Goal: Task Accomplishment & Management: Use online tool/utility

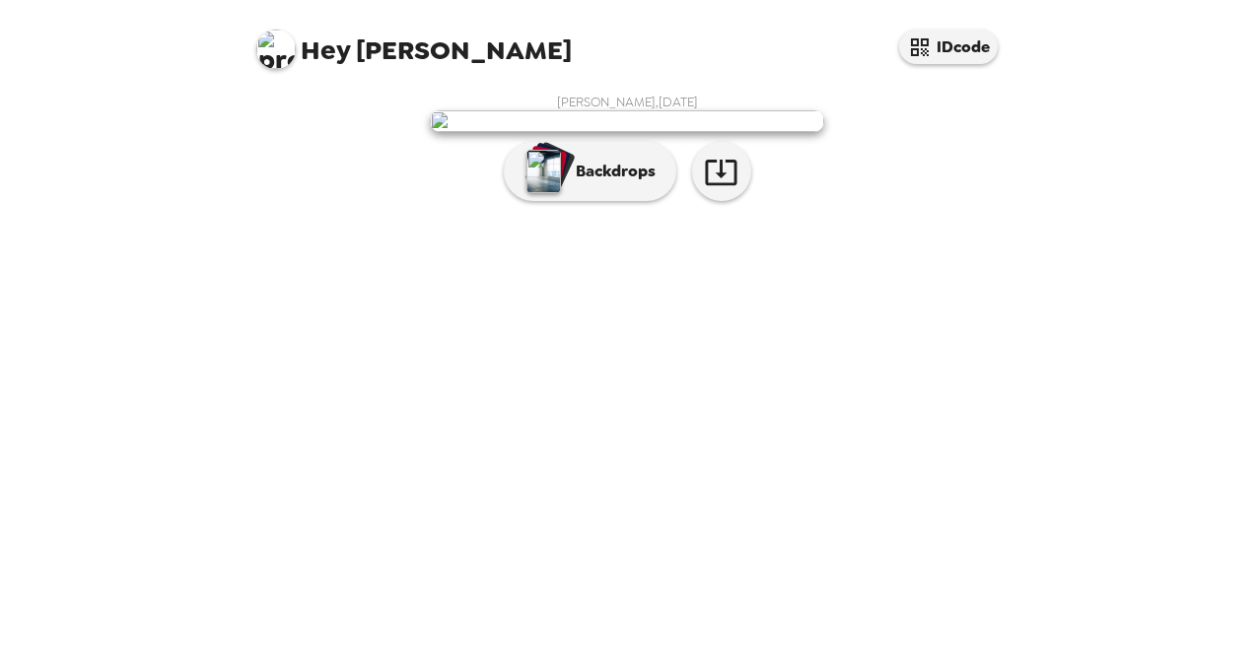
scroll to position [47, 0]
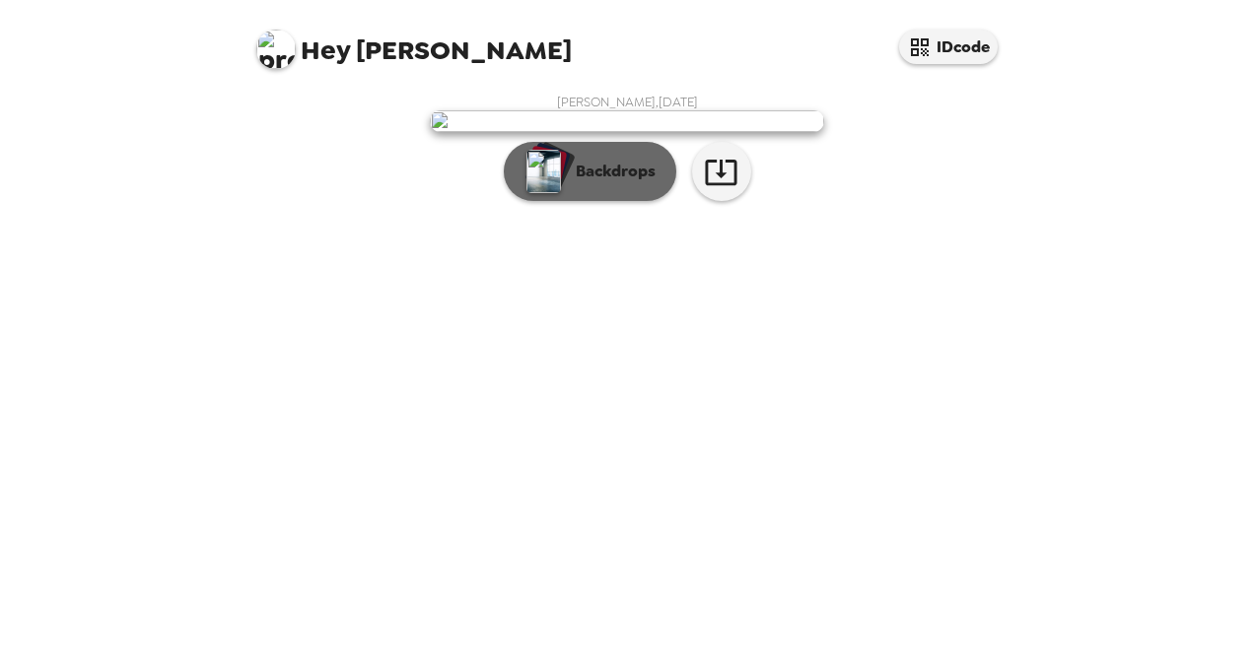
click at [607, 183] on p "Backdrops" at bounding box center [611, 172] width 90 height 24
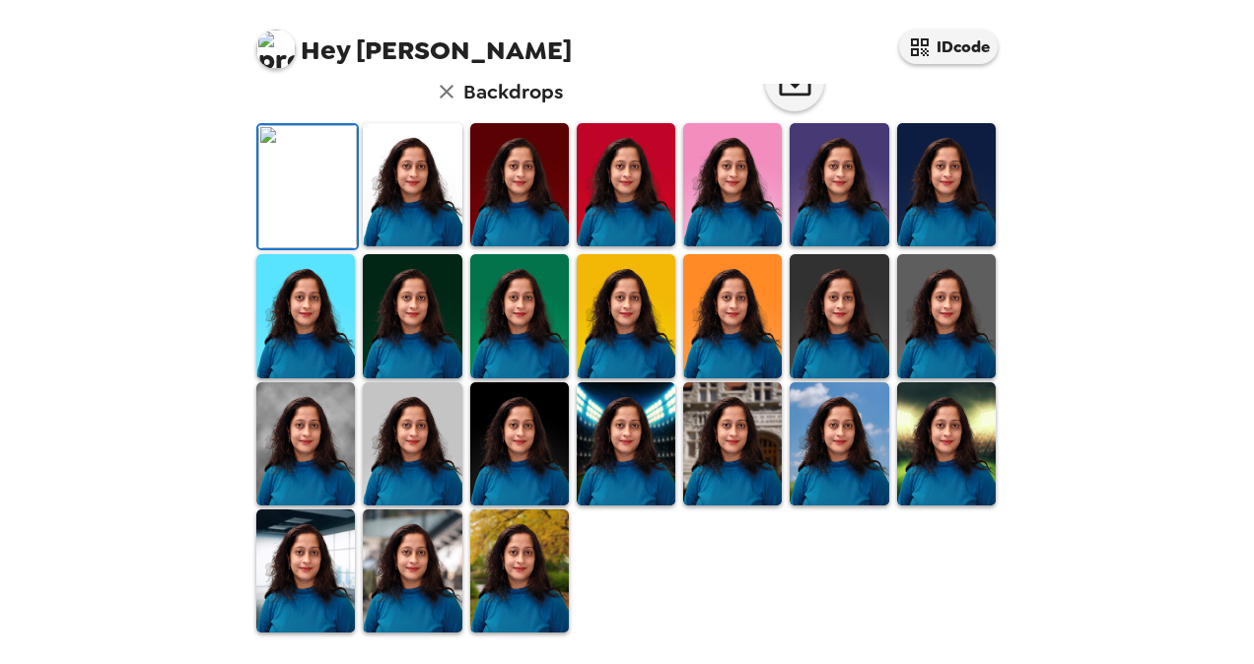
scroll to position [244, 0]
click at [824, 378] on img at bounding box center [839, 315] width 99 height 123
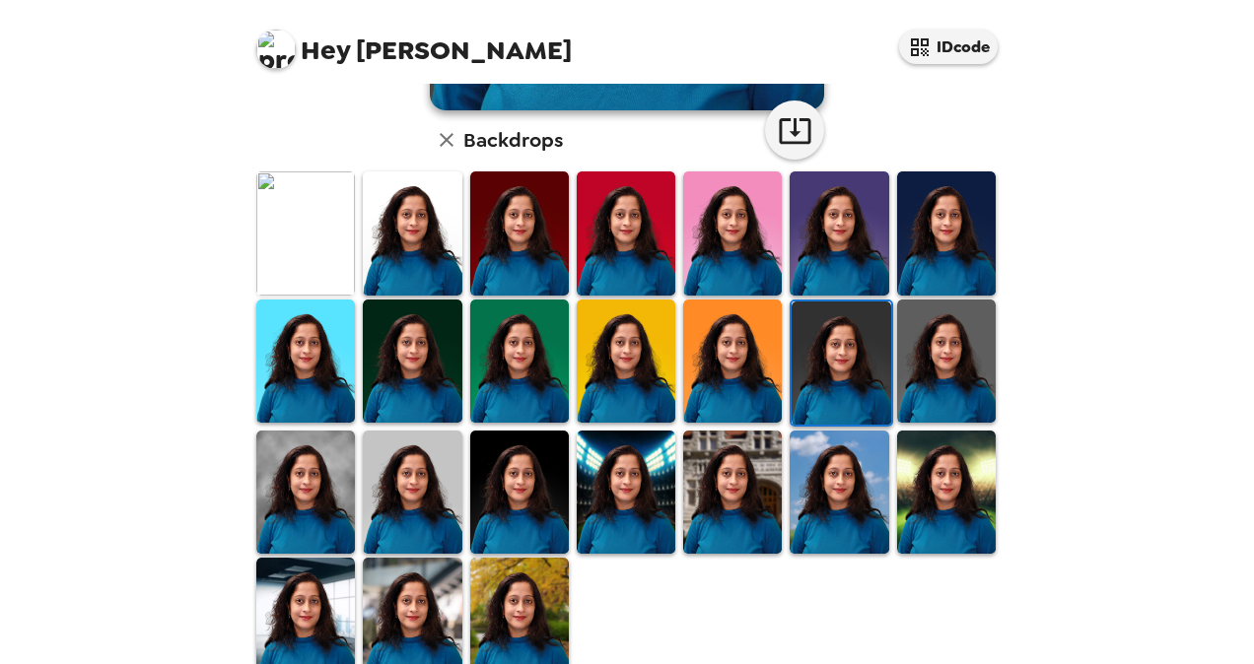
scroll to position [530, 0]
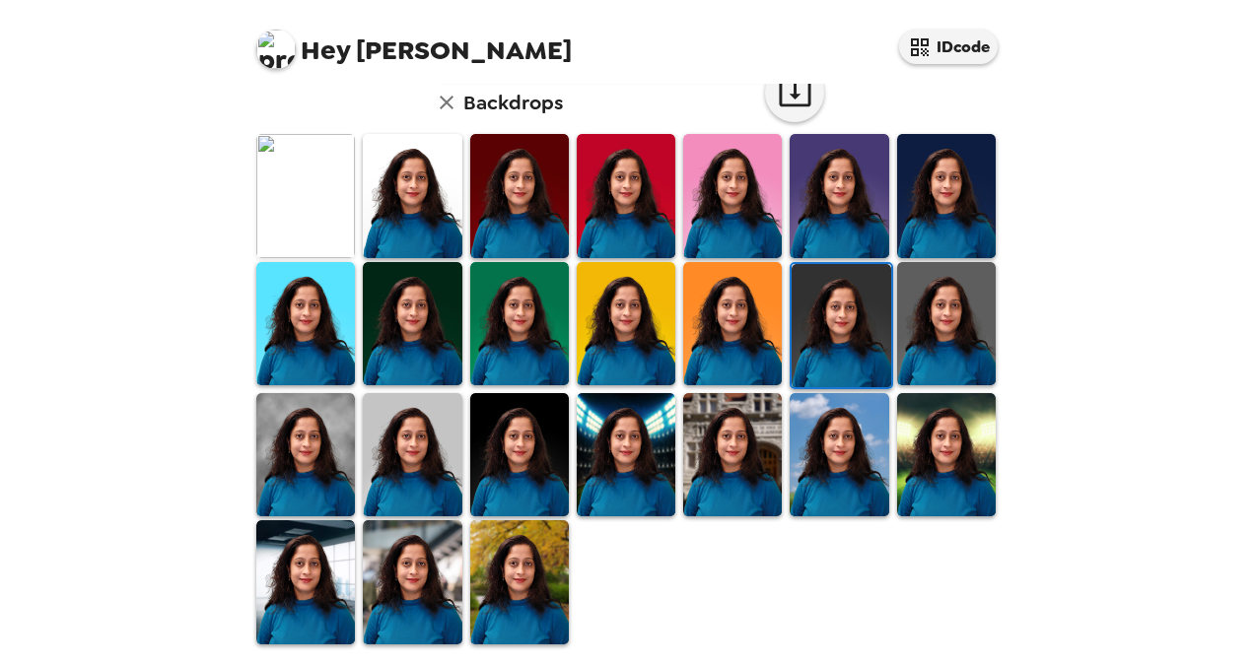
click at [285, 465] on img at bounding box center [305, 454] width 99 height 123
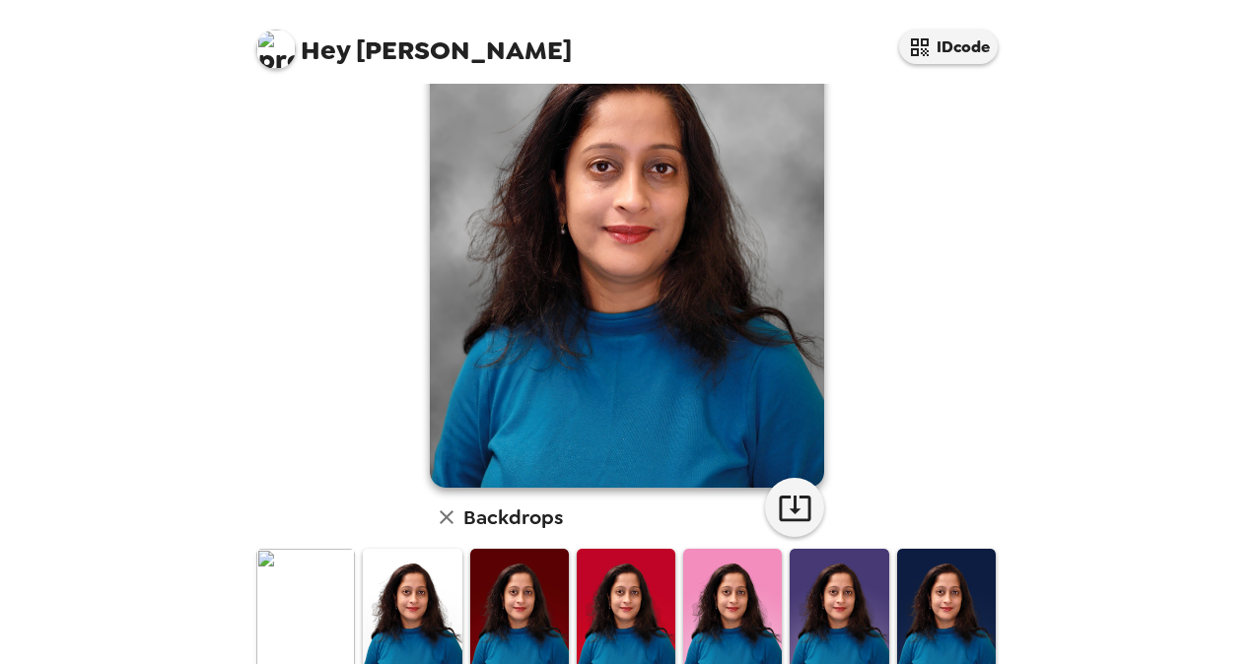
scroll to position [0, 0]
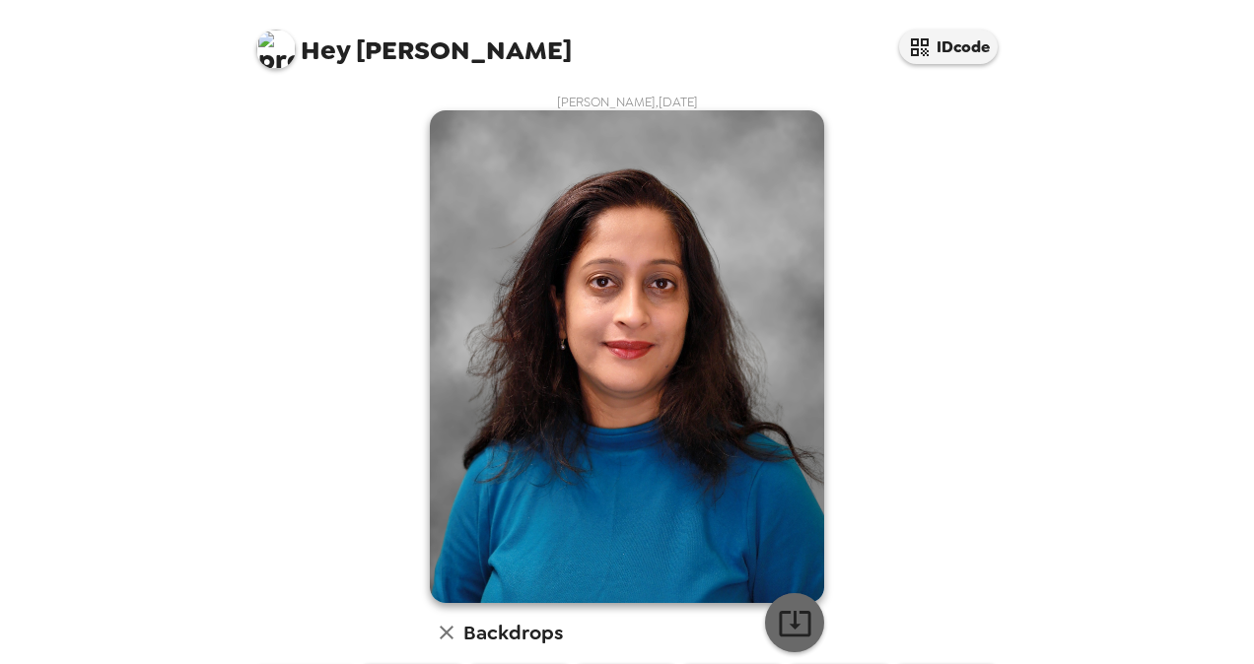
click at [789, 624] on icon "button" at bounding box center [795, 624] width 32 height 26
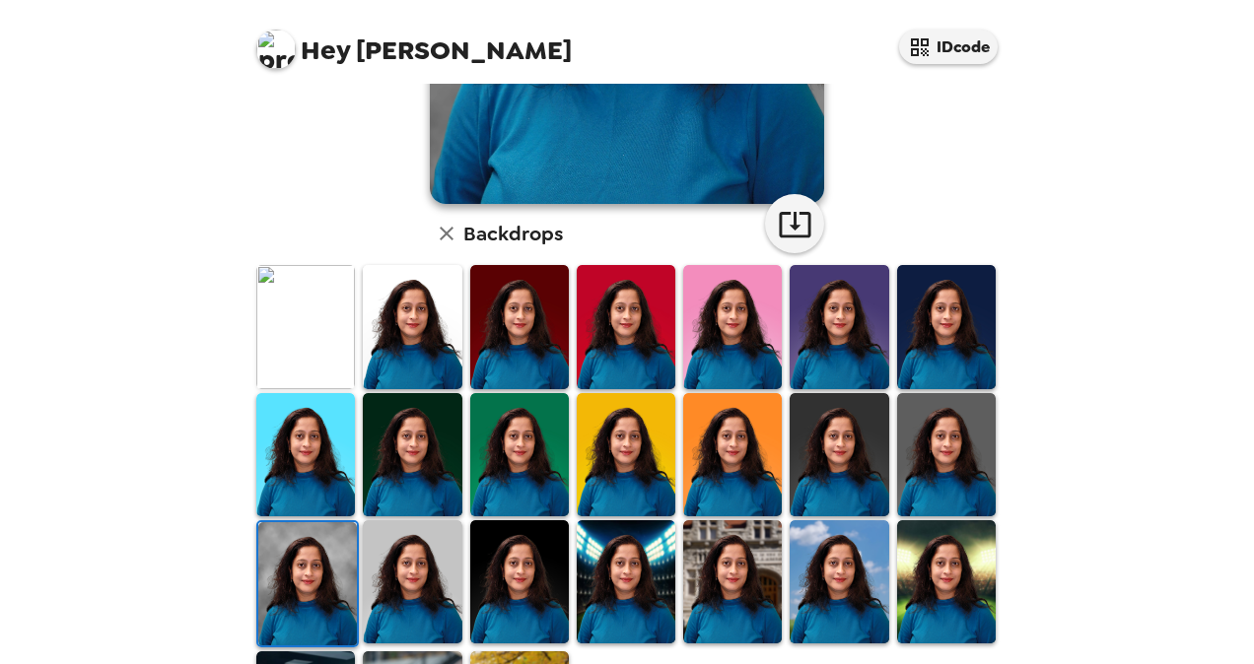
scroll to position [493, 0]
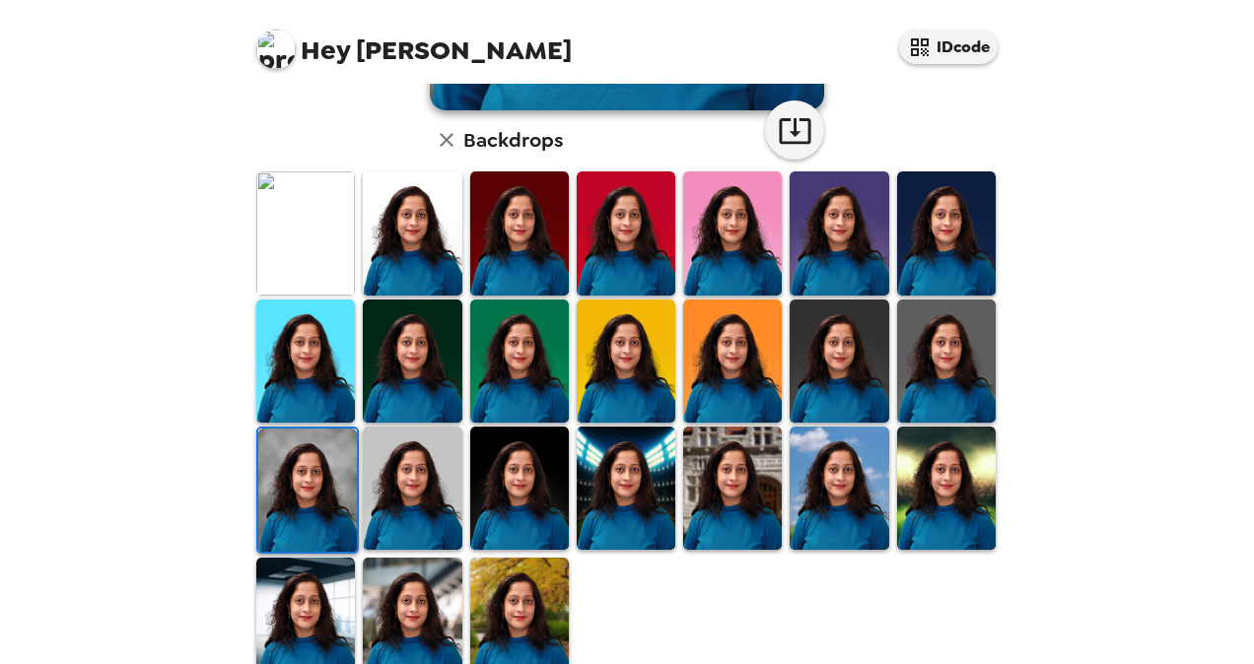
click at [430, 265] on img at bounding box center [412, 233] width 99 height 123
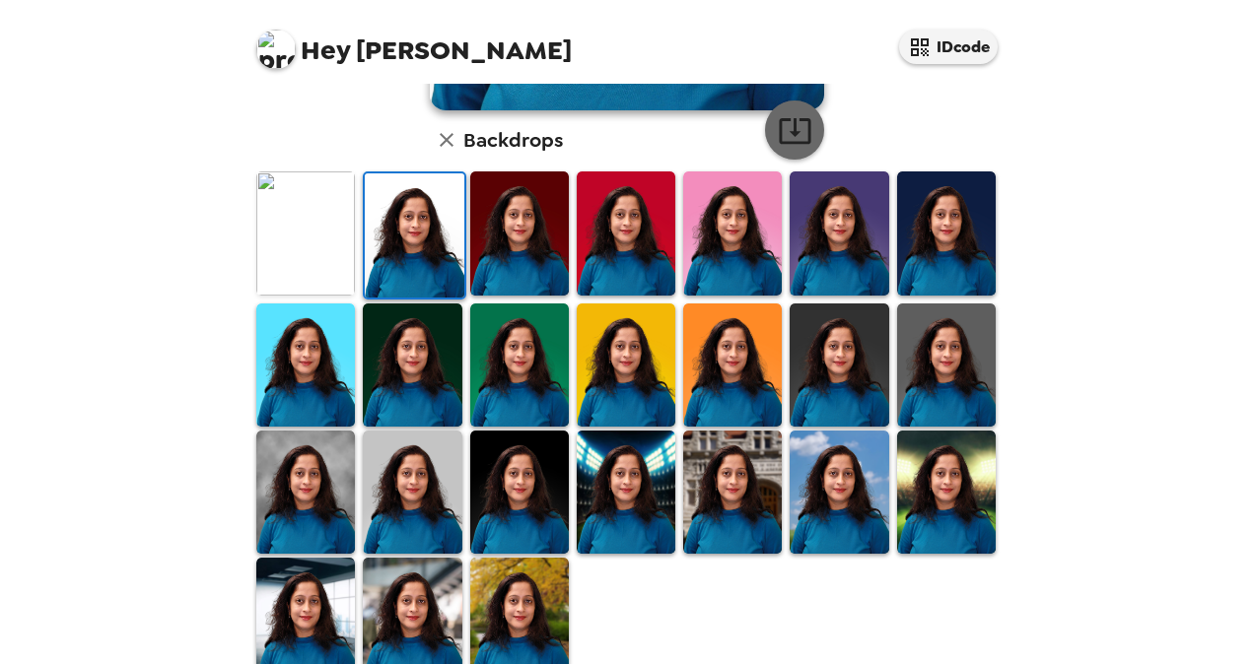
click at [783, 127] on icon "button" at bounding box center [795, 130] width 35 height 35
drag, startPoint x: 436, startPoint y: 507, endPoint x: 474, endPoint y: 515, distance: 39.2
click at [436, 507] on img at bounding box center [412, 492] width 99 height 123
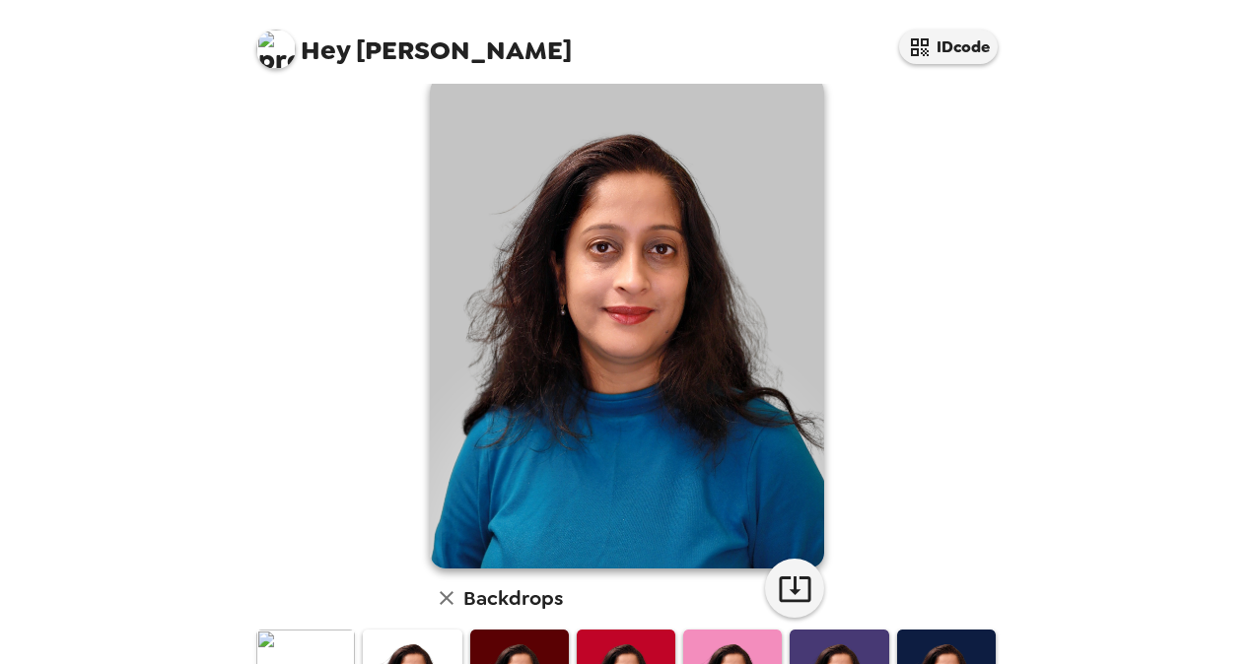
scroll to position [0, 0]
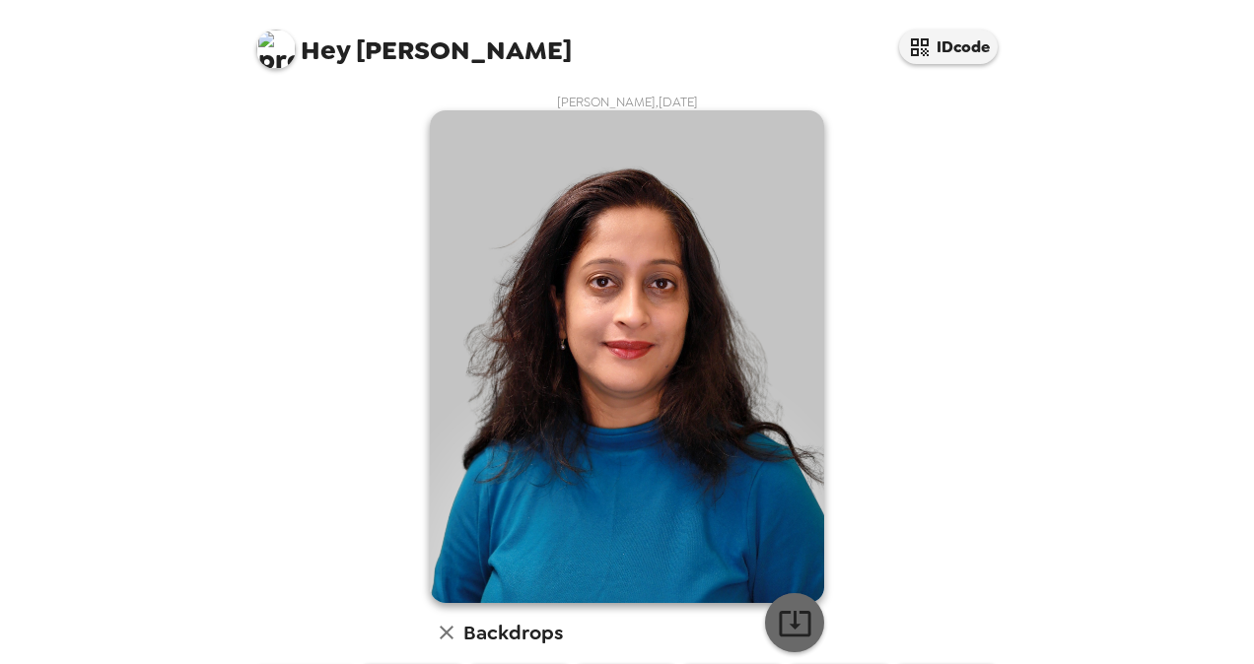
click at [791, 626] on icon "button" at bounding box center [795, 624] width 32 height 26
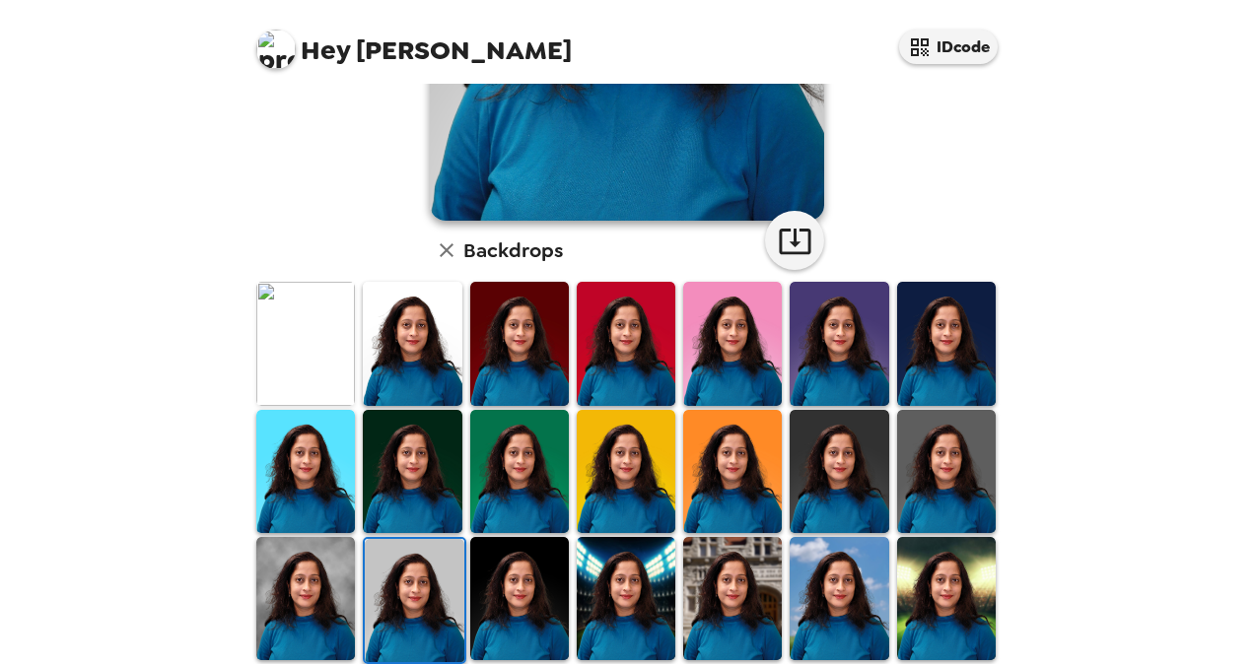
scroll to position [394, 0]
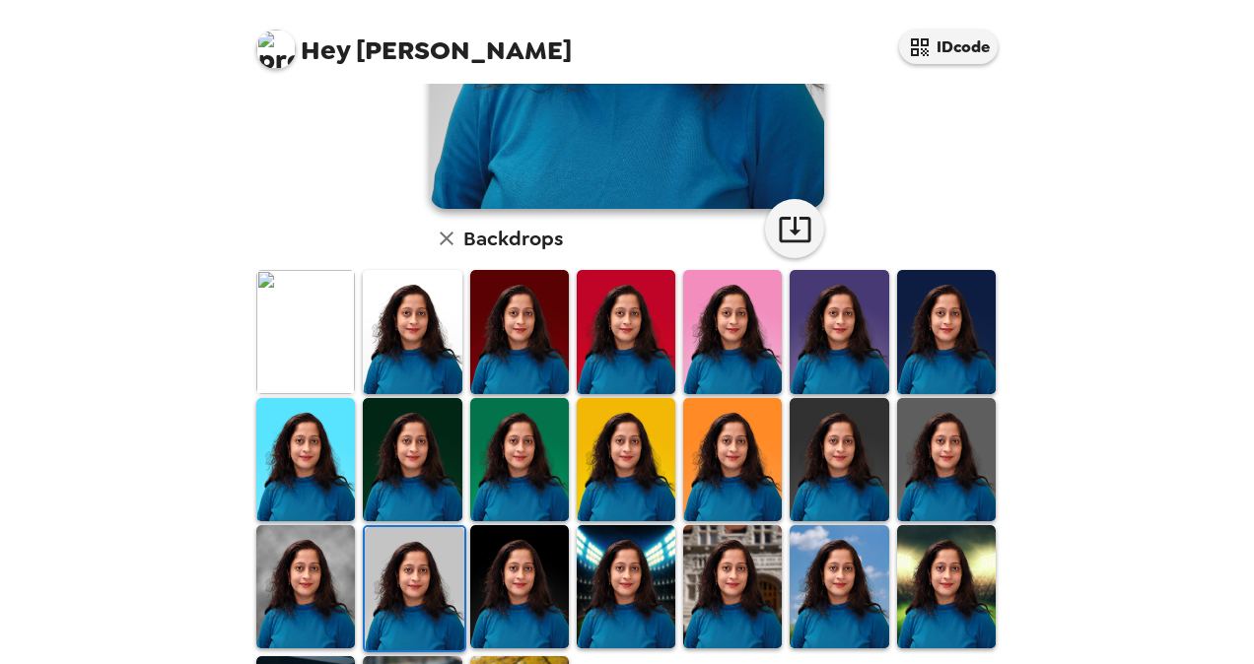
click at [855, 481] on img at bounding box center [839, 459] width 99 height 123
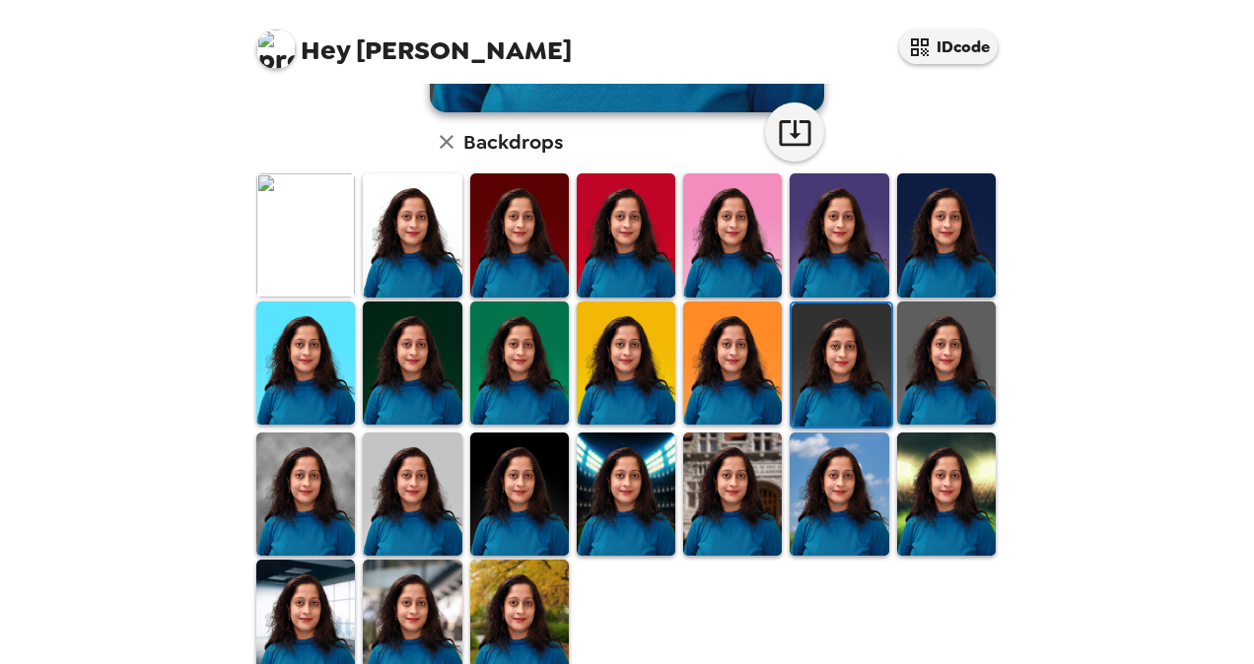
scroll to position [493, 0]
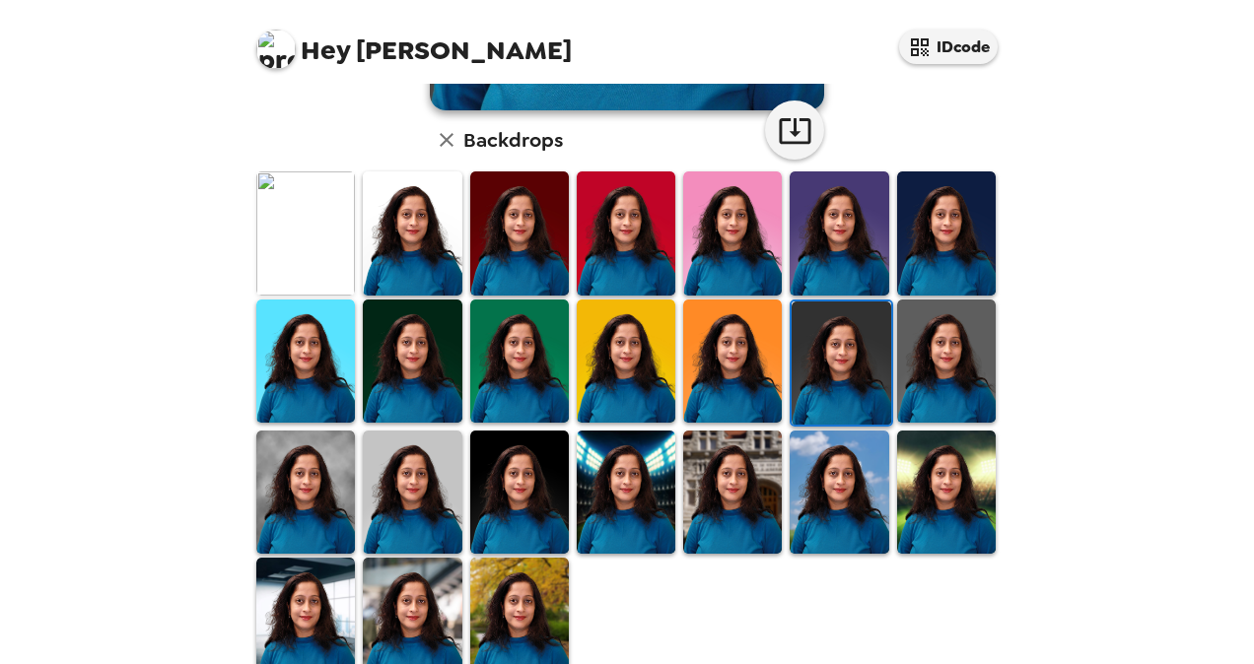
click at [653, 254] on img at bounding box center [626, 233] width 99 height 123
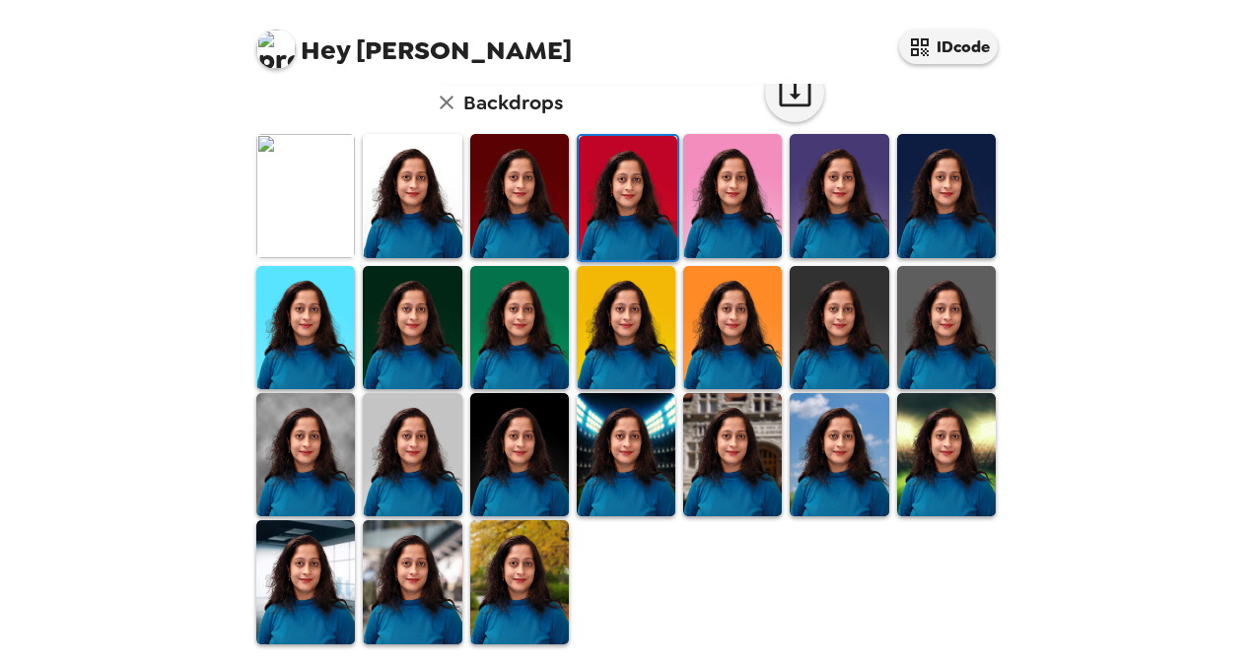
scroll to position [136, 0]
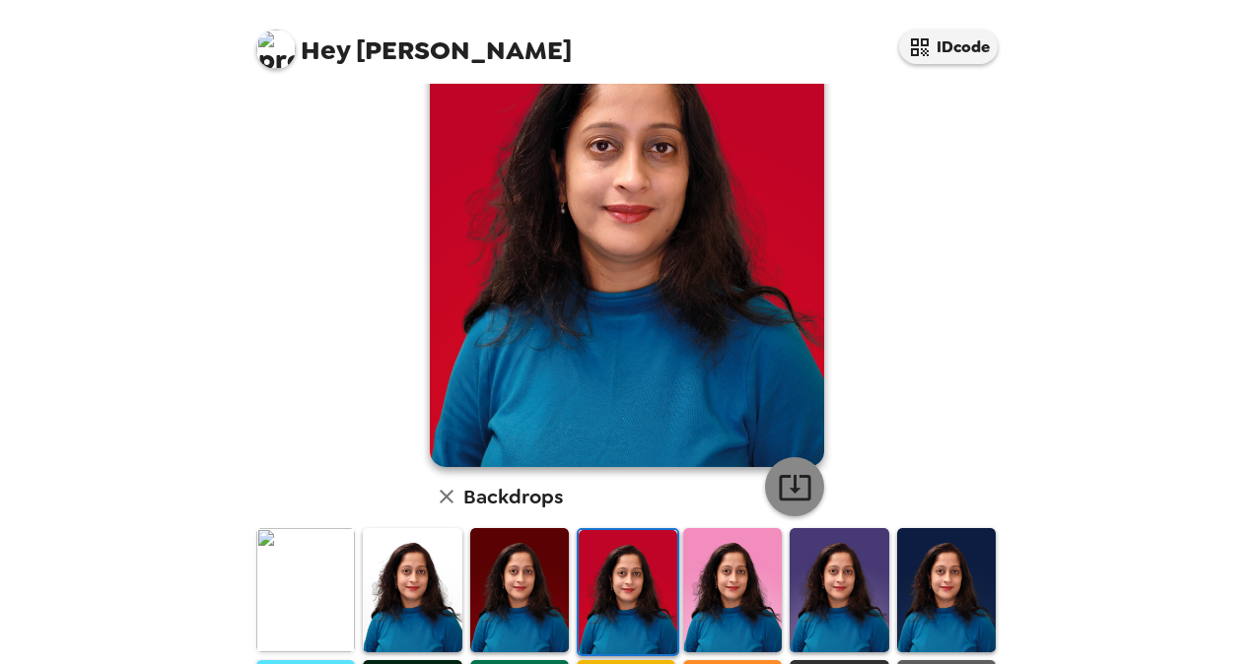
click at [787, 471] on icon "button" at bounding box center [795, 487] width 35 height 35
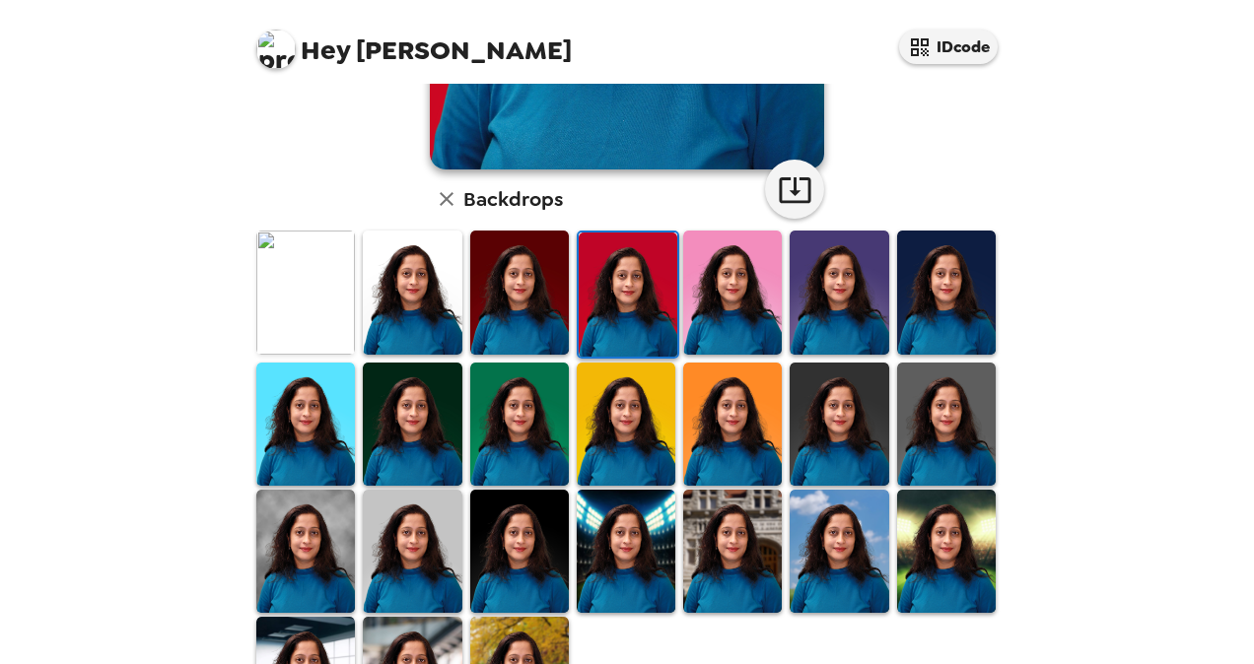
scroll to position [530, 0]
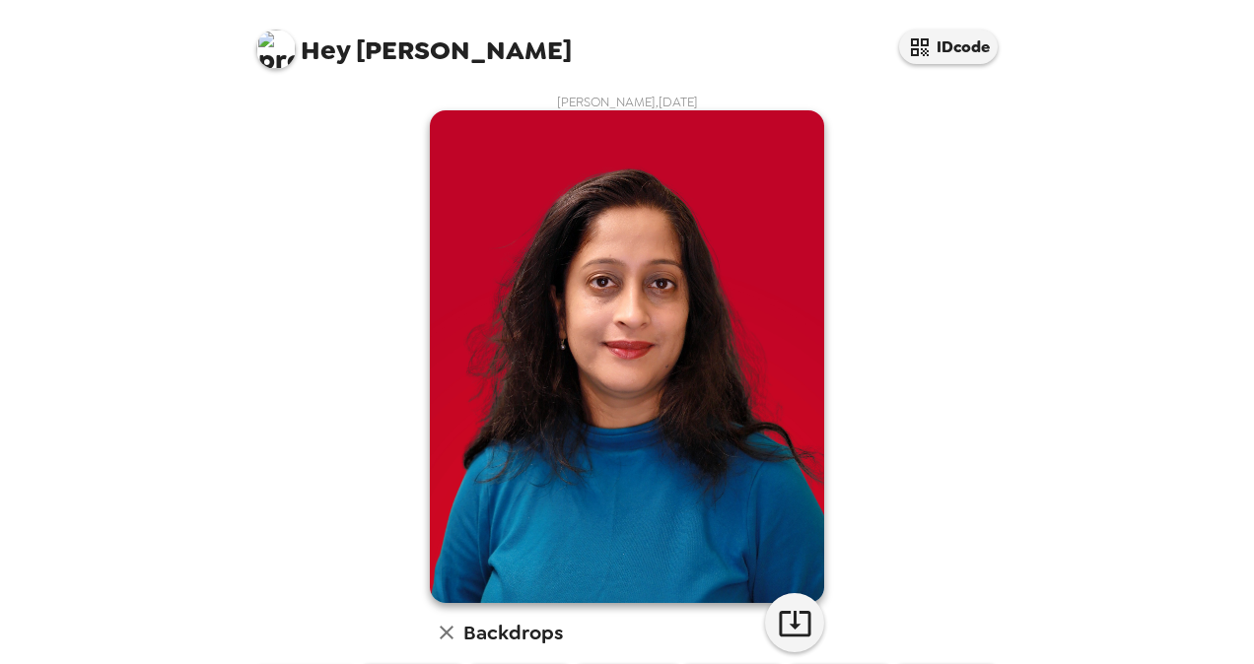
scroll to position [530, 0]
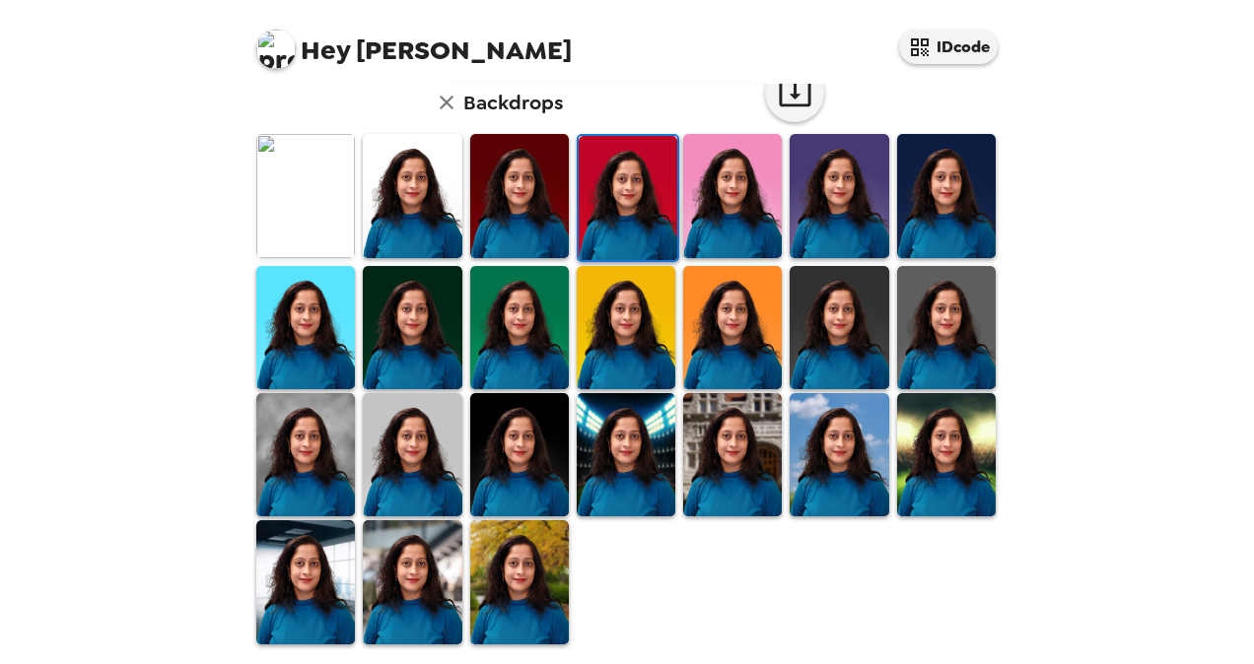
click at [721, 474] on img at bounding box center [732, 454] width 99 height 123
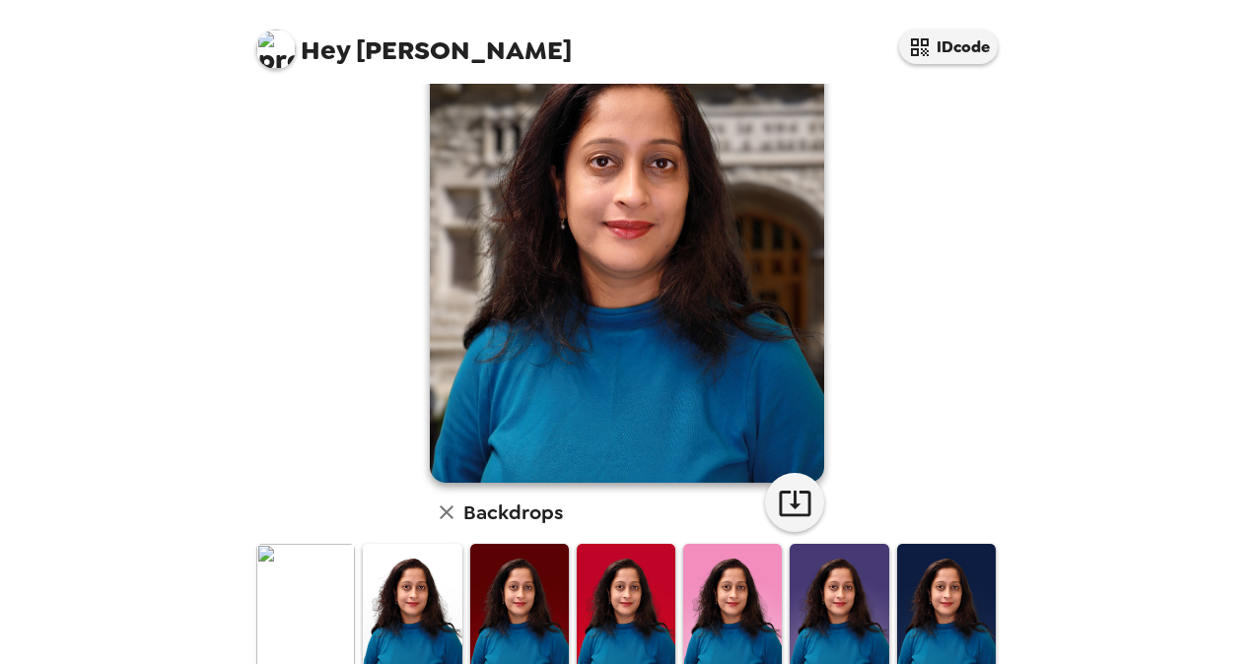
scroll to position [37, 0]
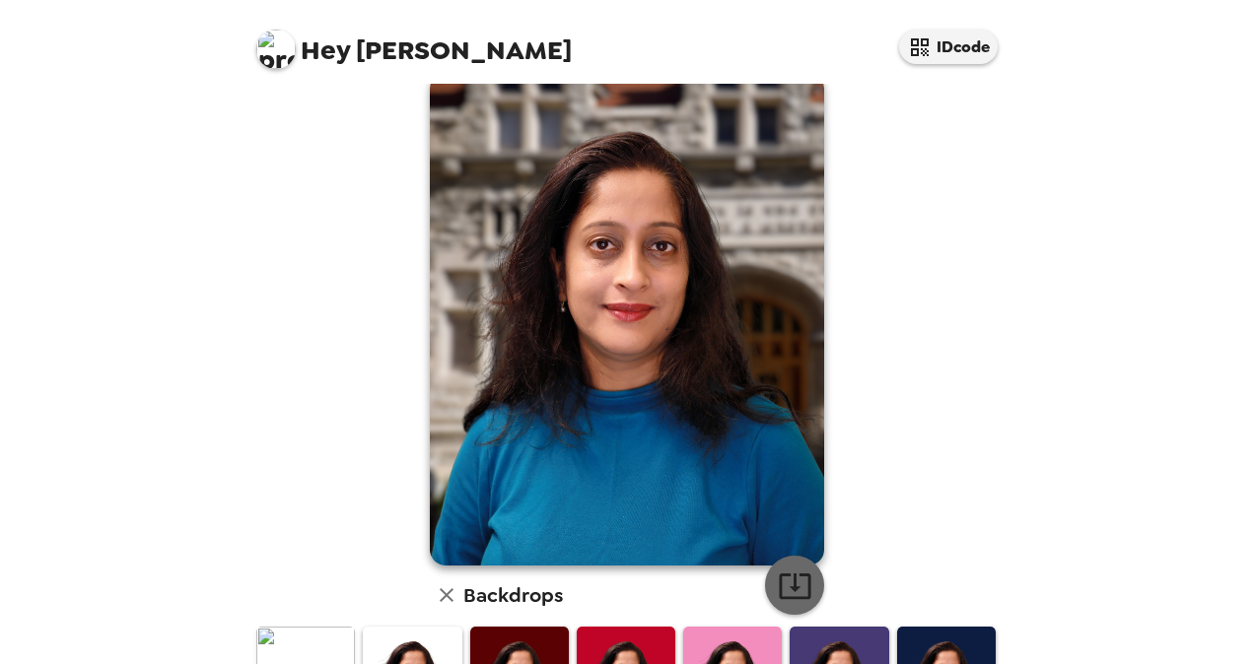
click at [790, 590] on icon "button" at bounding box center [795, 586] width 35 height 35
